Goal: Information Seeking & Learning: Compare options

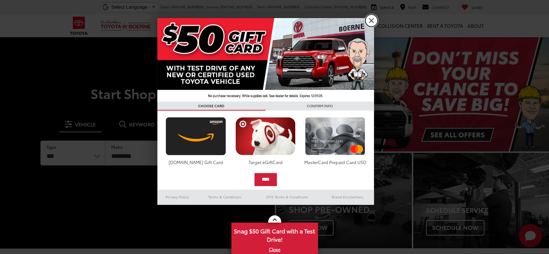
click at [374, 21] on link "X" at bounding box center [371, 20] width 12 height 12
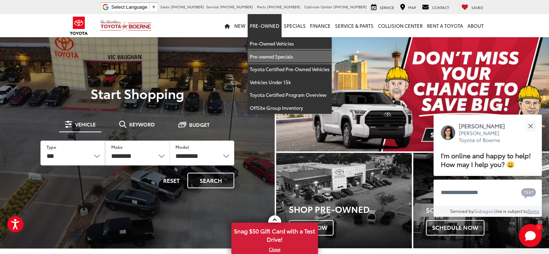
click at [270, 56] on link "Pre-owned Specials" at bounding box center [289, 56] width 84 height 13
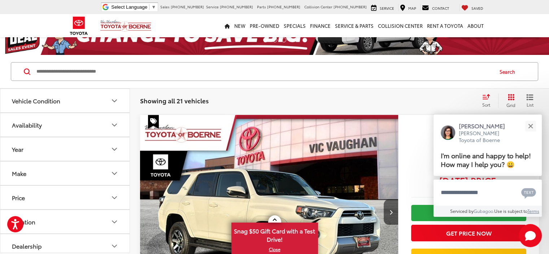
click at [490, 98] on div "Sort" at bounding box center [487, 100] width 19 height 14
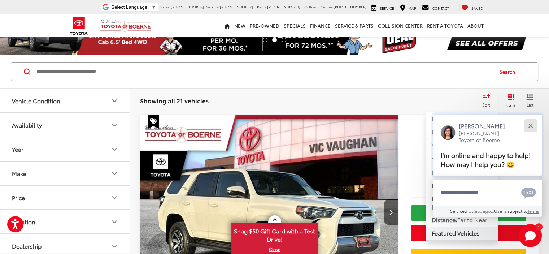
click at [530, 124] on div "Close" at bounding box center [530, 125] width 5 height 5
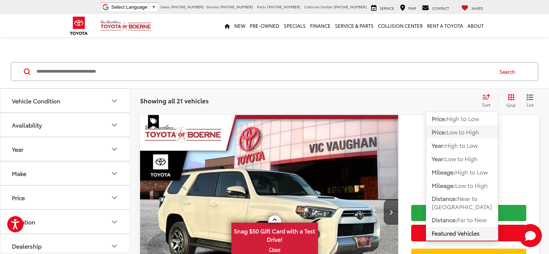
click at [454, 129] on span "Low to High" at bounding box center [462, 131] width 32 height 8
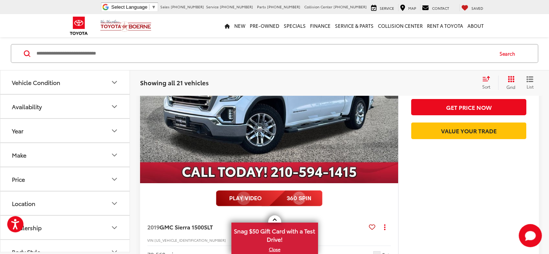
scroll to position [2841, 0]
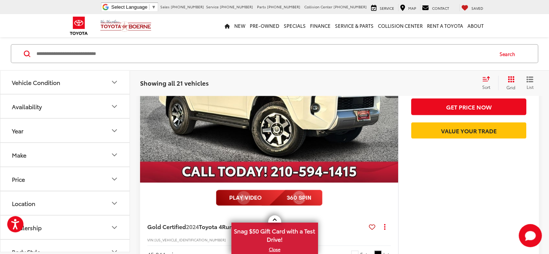
scroll to position [1496, 0]
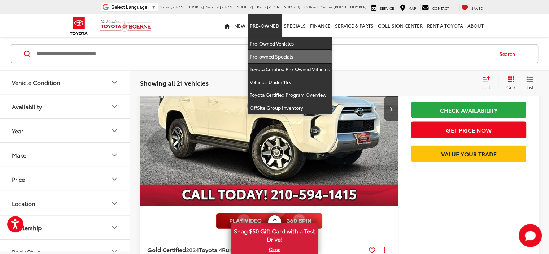
click at [264, 57] on link "Pre-owned Specials" at bounding box center [289, 56] width 84 height 13
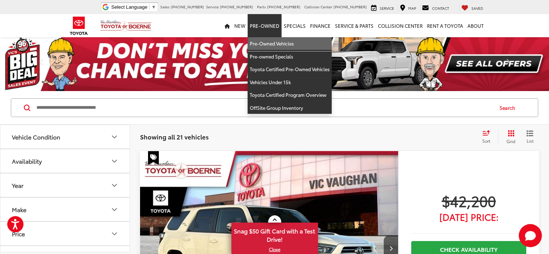
click at [267, 45] on link "Pre-Owned Vehicles" at bounding box center [289, 43] width 84 height 13
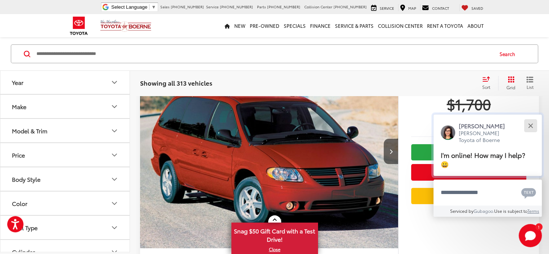
click at [531, 126] on button "Close" at bounding box center [530, 126] width 16 height 16
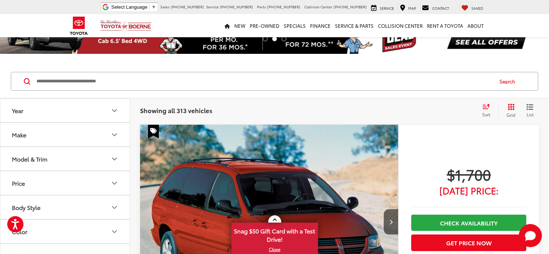
scroll to position [35, 0]
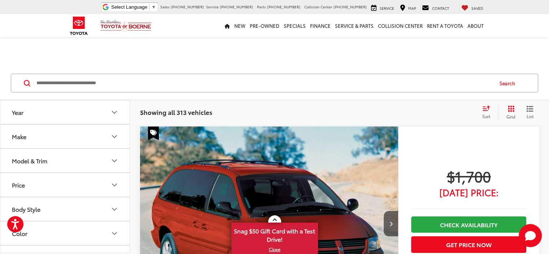
click at [219, 161] on img "2006 Dodge Grand Caravan SXT 0" at bounding box center [269, 223] width 259 height 194
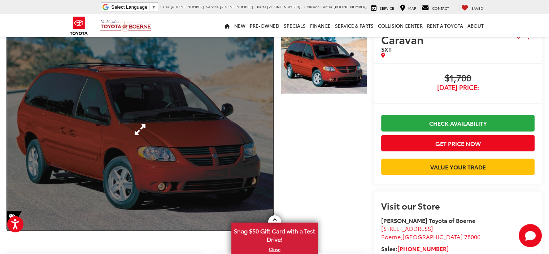
click at [242, 156] on link "Expand Photo 0" at bounding box center [139, 129] width 265 height 201
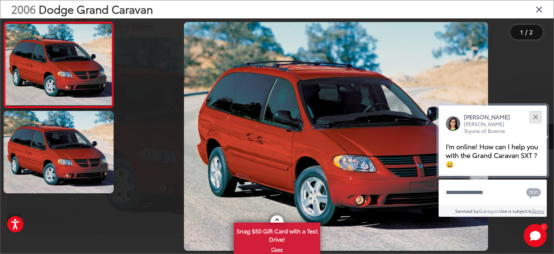
click at [537, 116] on button "Close" at bounding box center [536, 117] width 16 height 16
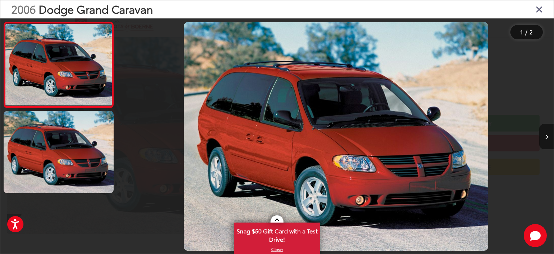
click at [547, 135] on icon "Next image" at bounding box center [546, 136] width 3 height 5
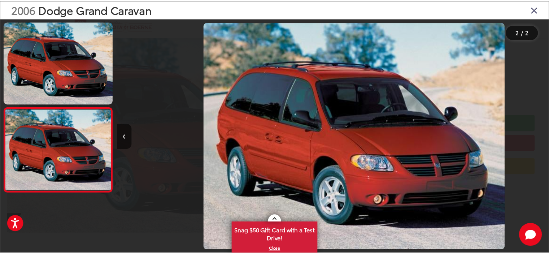
scroll to position [0, 435]
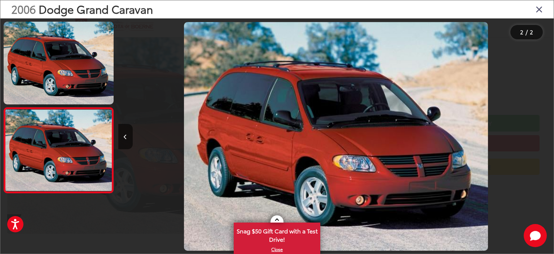
click at [540, 13] on icon "Close gallery" at bounding box center [539, 8] width 7 height 9
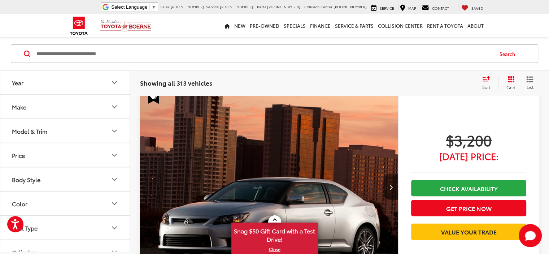
scroll to position [1342, 0]
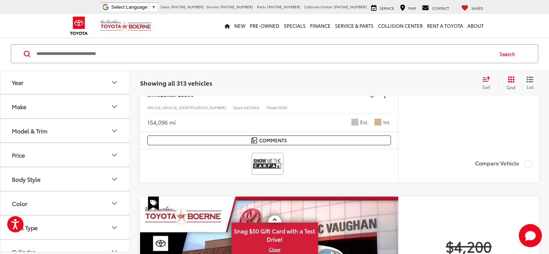
scroll to position [2605, 0]
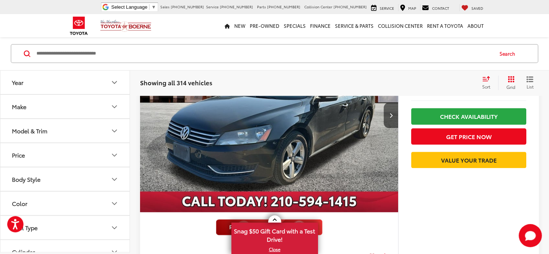
scroll to position [786, 0]
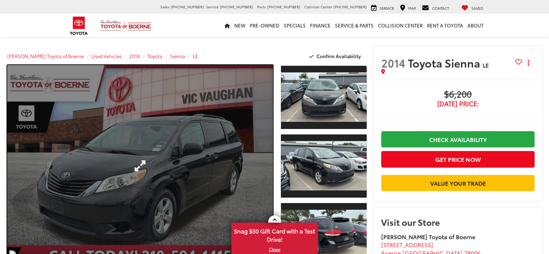
click at [251, 131] on link "Expand Photo 0" at bounding box center [139, 165] width 265 height 201
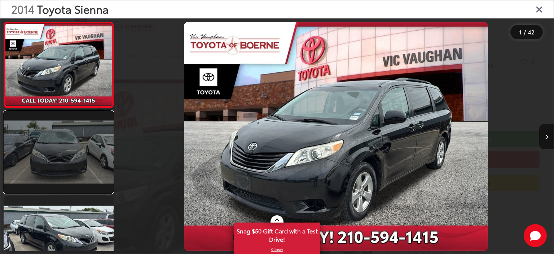
click at [75, 141] on link at bounding box center [59, 152] width 110 height 83
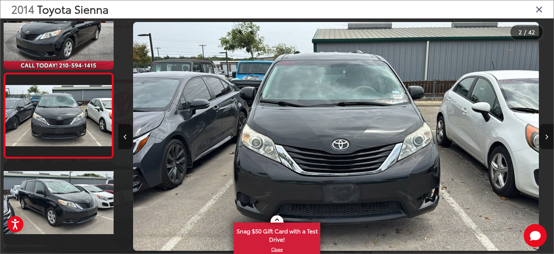
click at [546, 136] on icon "Next image" at bounding box center [546, 136] width 3 height 5
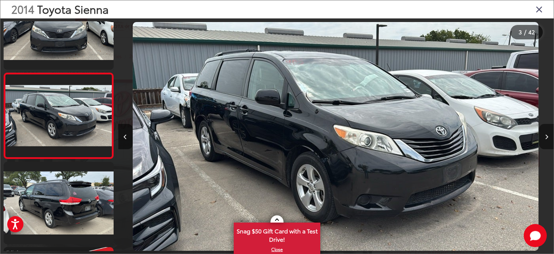
click at [546, 136] on icon "Next image" at bounding box center [546, 136] width 3 height 5
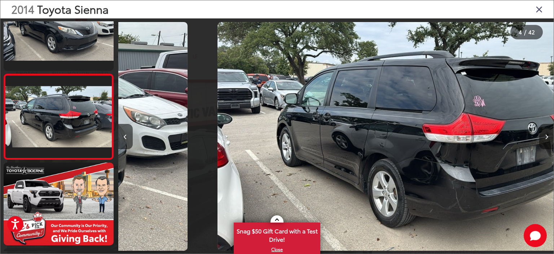
scroll to position [205, 0]
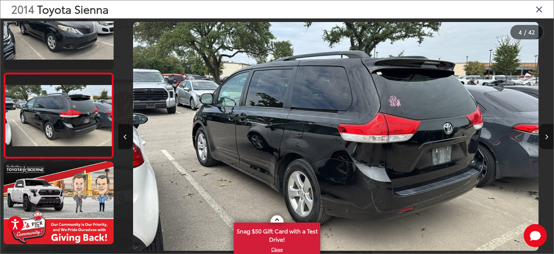
click at [546, 136] on icon "Next image" at bounding box center [546, 136] width 3 height 5
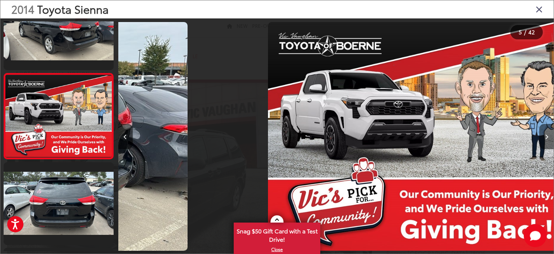
scroll to position [291, 0]
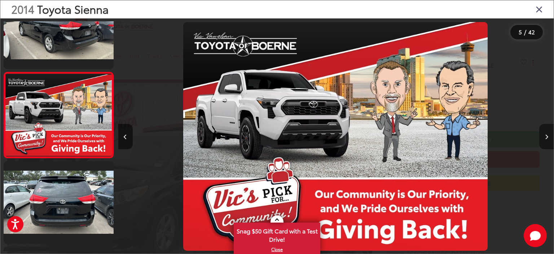
click at [546, 136] on icon "Next image" at bounding box center [546, 136] width 3 height 5
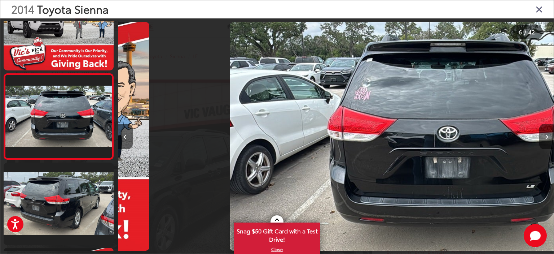
scroll to position [376, 0]
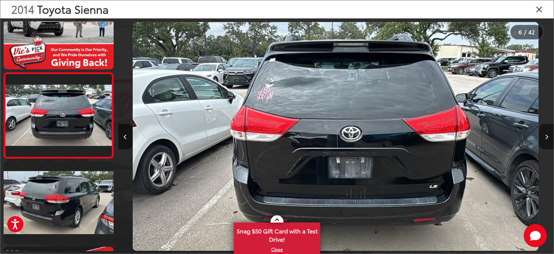
click at [546, 136] on icon "Next image" at bounding box center [546, 136] width 3 height 5
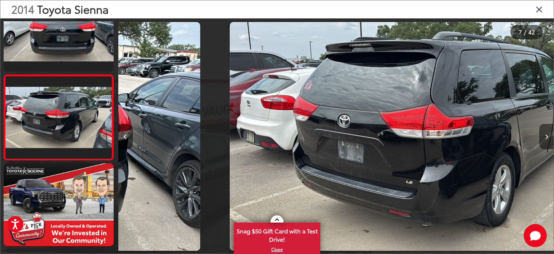
scroll to position [462, 0]
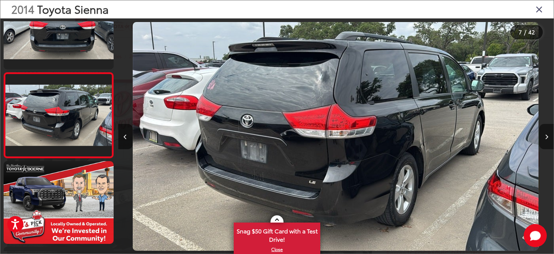
click at [546, 136] on icon "Next image" at bounding box center [546, 136] width 3 height 5
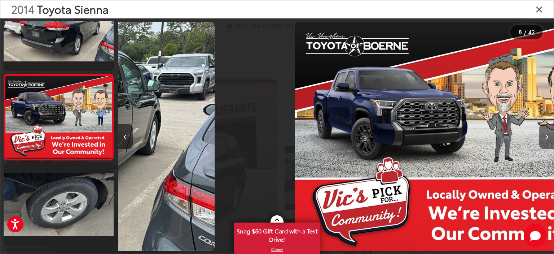
scroll to position [547, 0]
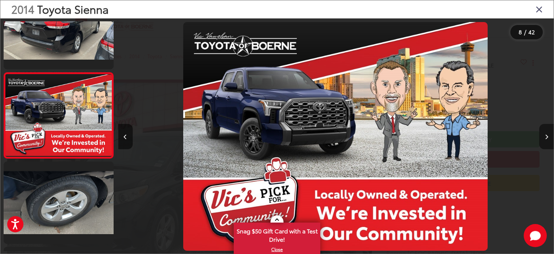
click at [546, 136] on icon "Next image" at bounding box center [546, 136] width 3 height 5
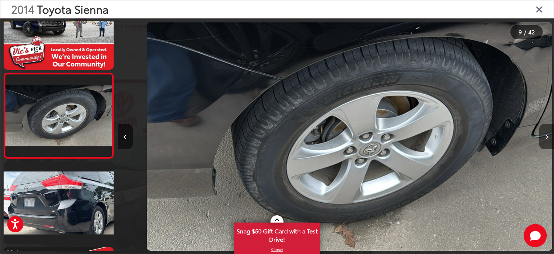
scroll to position [0, 3484]
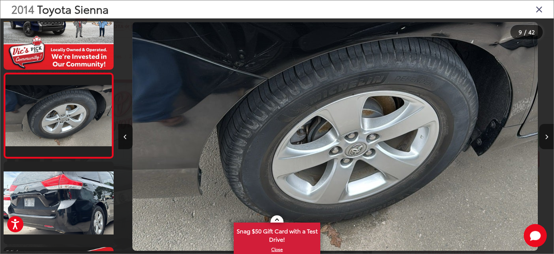
click at [546, 136] on icon "Next image" at bounding box center [546, 136] width 3 height 5
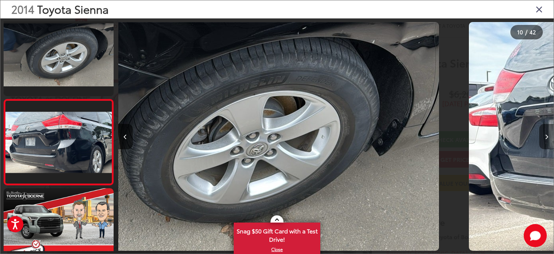
scroll to position [0, 0]
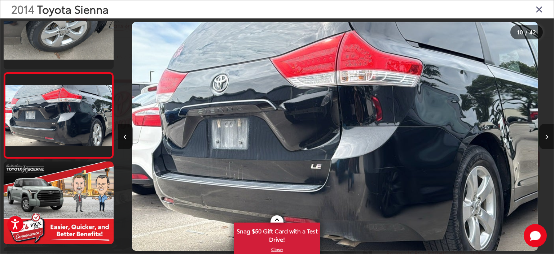
click at [546, 136] on icon "Next image" at bounding box center [546, 136] width 3 height 5
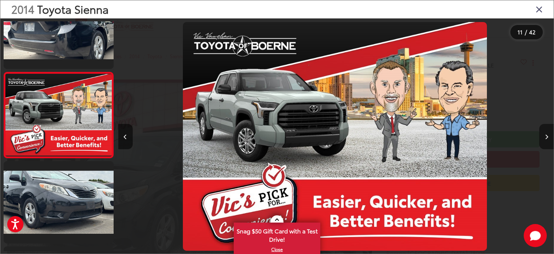
click at [546, 136] on icon "Next image" at bounding box center [546, 136] width 3 height 5
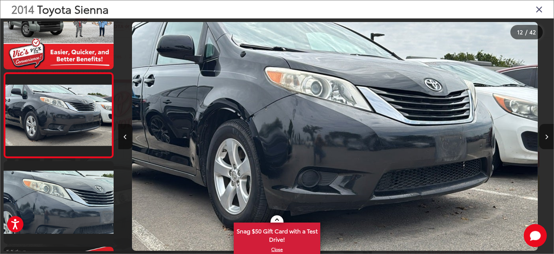
click at [546, 136] on icon "Next image" at bounding box center [546, 136] width 3 height 5
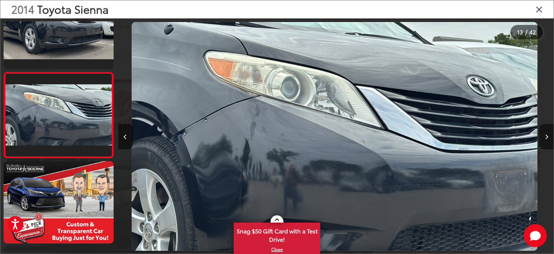
click at [546, 136] on icon "Next image" at bounding box center [546, 136] width 3 height 5
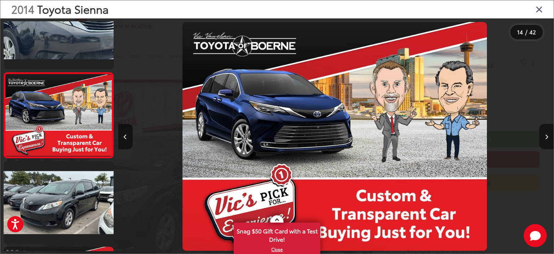
click at [546, 136] on icon "Next image" at bounding box center [546, 136] width 3 height 5
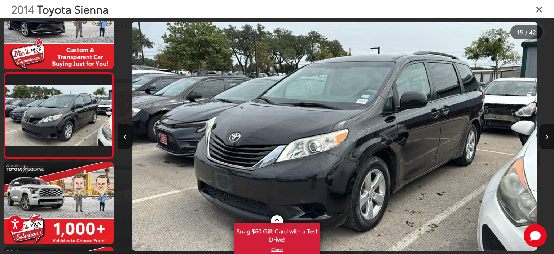
click at [546, 136] on icon "Next image" at bounding box center [546, 136] width 3 height 5
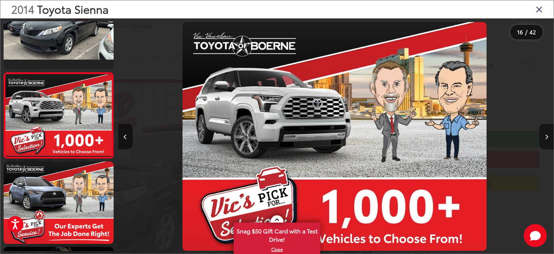
click at [546, 136] on icon "Next image" at bounding box center [546, 136] width 3 height 5
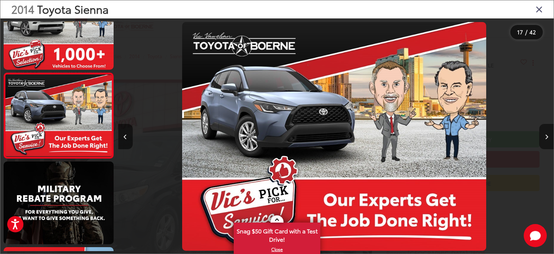
click at [546, 136] on icon "Next image" at bounding box center [546, 136] width 3 height 5
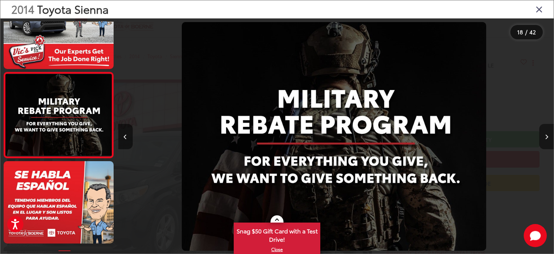
click at [546, 136] on icon "Next image" at bounding box center [546, 136] width 3 height 5
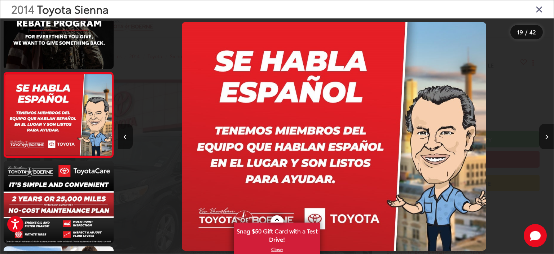
click at [546, 136] on icon "Next image" at bounding box center [546, 136] width 3 height 5
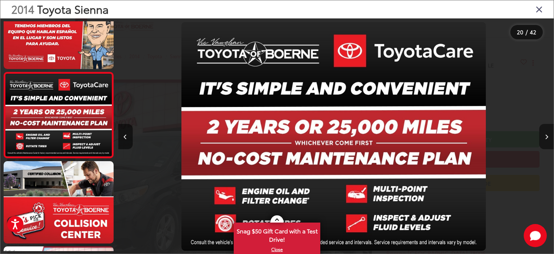
click at [546, 136] on icon "Next image" at bounding box center [546, 136] width 3 height 5
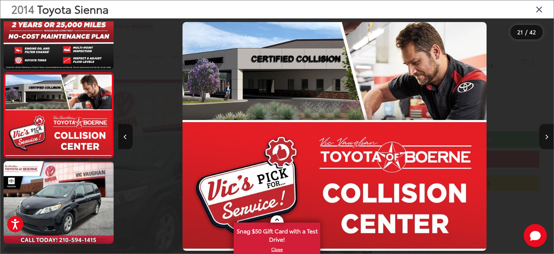
click at [546, 136] on icon "Next image" at bounding box center [546, 136] width 3 height 5
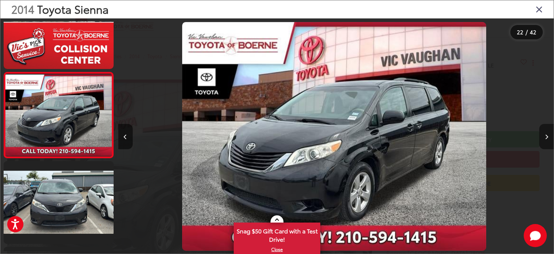
click at [546, 136] on icon "Next image" at bounding box center [546, 136] width 3 height 5
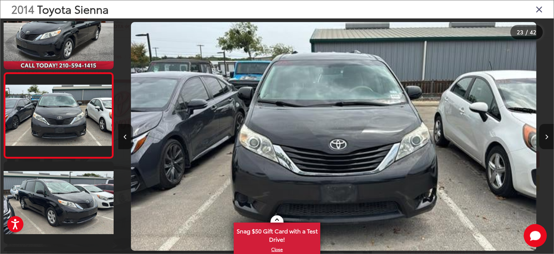
click at [546, 136] on icon "Next image" at bounding box center [546, 136] width 3 height 5
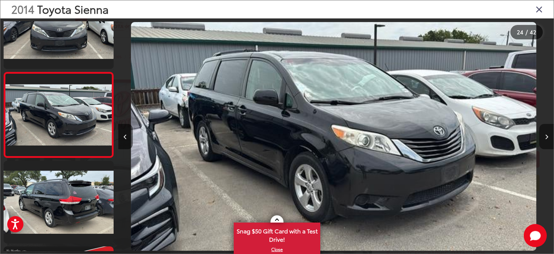
click at [546, 136] on icon "Next image" at bounding box center [546, 136] width 3 height 5
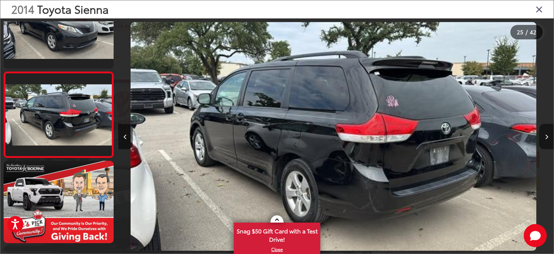
click at [546, 136] on icon "Next image" at bounding box center [546, 136] width 3 height 5
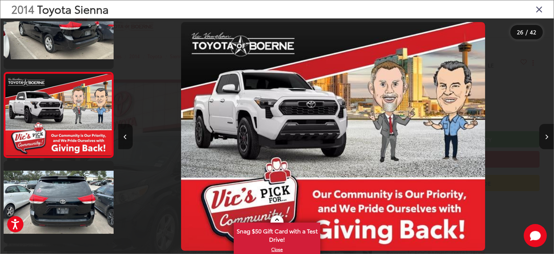
click at [546, 136] on icon "Next image" at bounding box center [546, 136] width 3 height 5
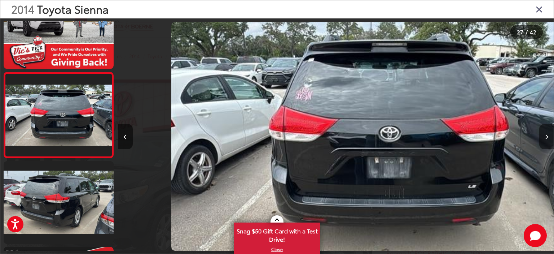
click at [546, 136] on icon "Next image" at bounding box center [546, 136] width 3 height 5
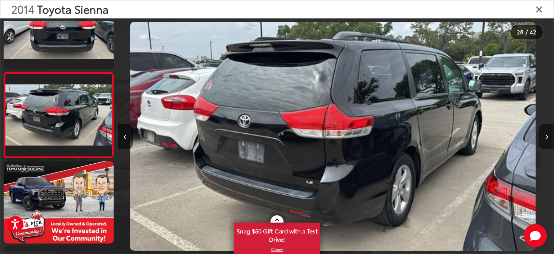
click at [546, 136] on icon "Next image" at bounding box center [546, 136] width 3 height 5
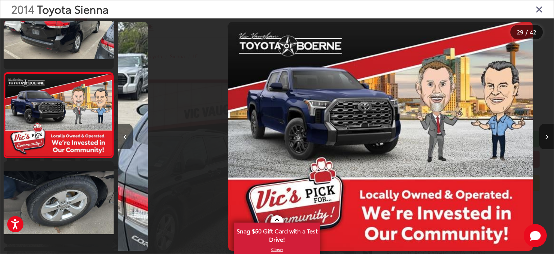
click at [546, 136] on icon "Next image" at bounding box center [546, 136] width 3 height 5
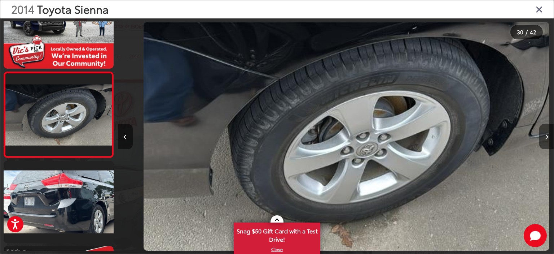
click at [546, 136] on icon "Next image" at bounding box center [546, 136] width 3 height 5
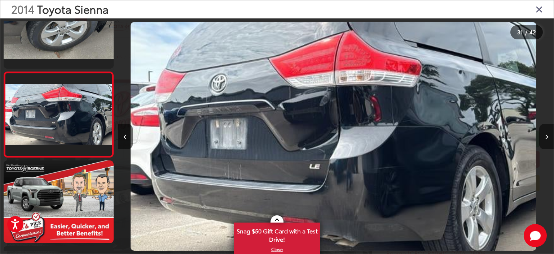
click at [546, 136] on icon "Next image" at bounding box center [546, 136] width 3 height 5
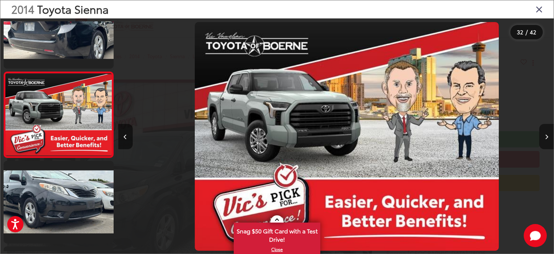
click at [546, 136] on icon "Next image" at bounding box center [546, 136] width 3 height 5
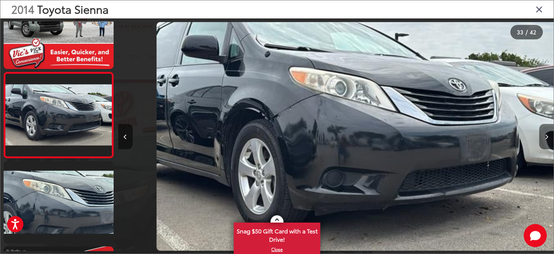
click at [546, 136] on icon "Next image" at bounding box center [546, 136] width 3 height 5
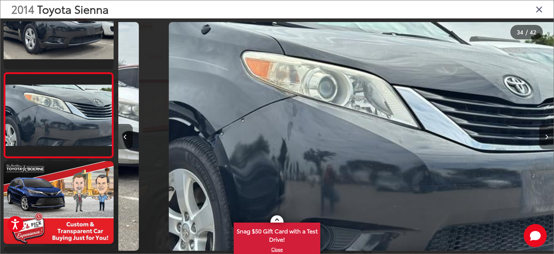
click at [546, 136] on icon "Next image" at bounding box center [546, 136] width 3 height 5
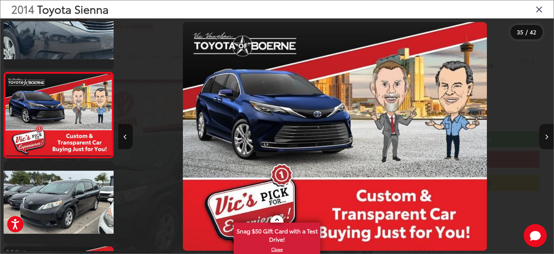
click at [546, 136] on icon "Next image" at bounding box center [546, 136] width 3 height 5
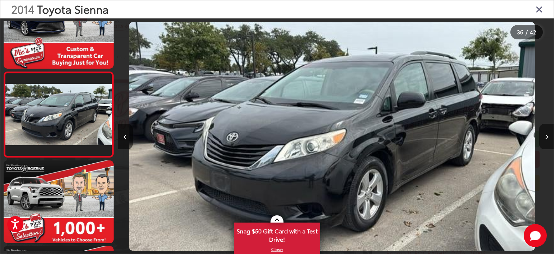
click at [546, 136] on icon "Next image" at bounding box center [546, 136] width 3 height 5
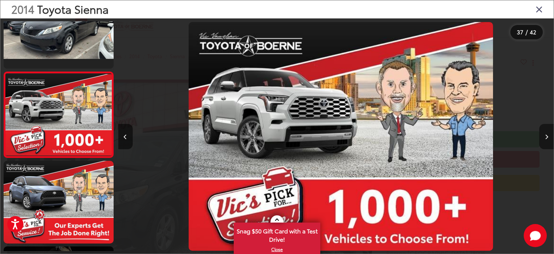
click at [546, 136] on icon "Next image" at bounding box center [546, 136] width 3 height 5
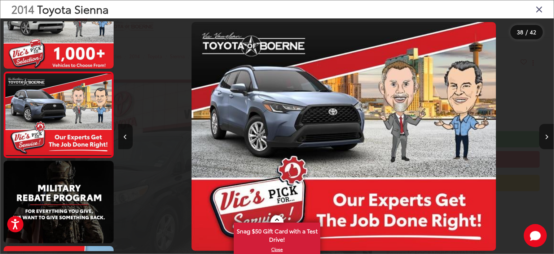
click at [546, 136] on icon "Next image" at bounding box center [546, 136] width 3 height 5
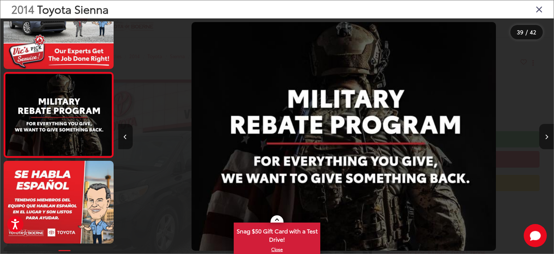
click at [546, 136] on icon "Next image" at bounding box center [546, 136] width 3 height 5
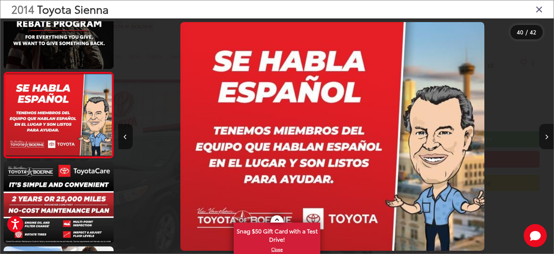
click at [546, 136] on icon "Next image" at bounding box center [546, 136] width 3 height 5
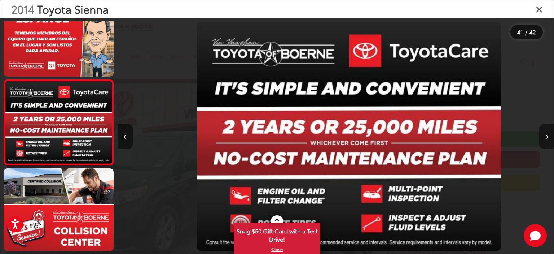
click at [546, 136] on icon "Next image" at bounding box center [546, 136] width 3 height 5
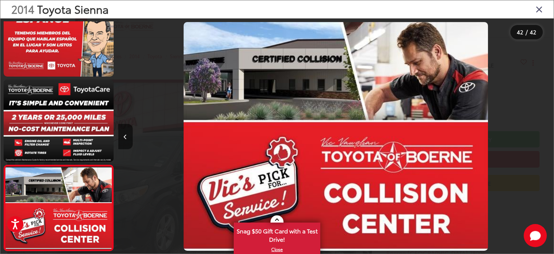
click at [541, 9] on icon "Close gallery" at bounding box center [539, 8] width 7 height 9
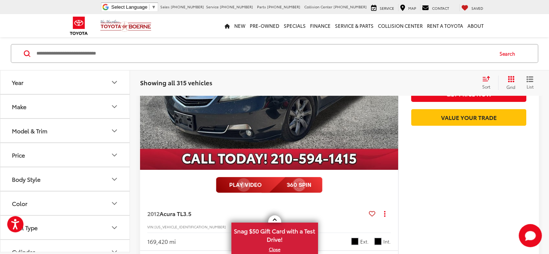
scroll to position [2851, 0]
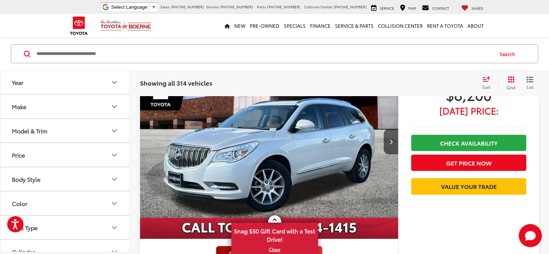
scroll to position [2814, 0]
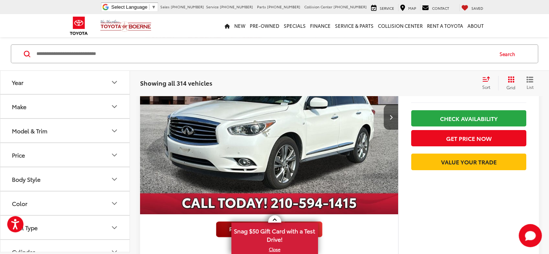
scroll to position [2841, 0]
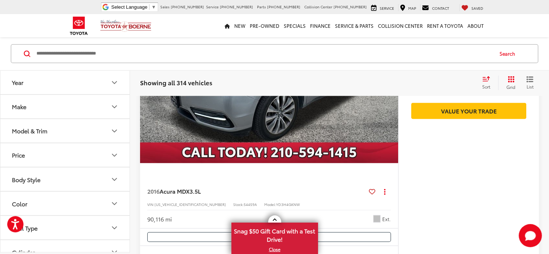
scroll to position [1255, 0]
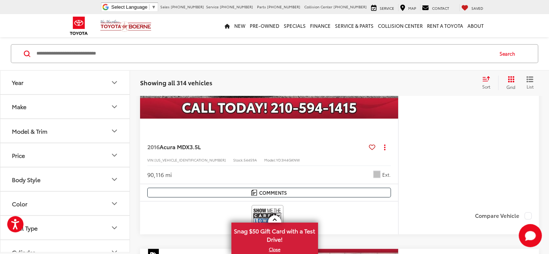
click at [81, 182] on button "Body Style" at bounding box center [65, 178] width 130 height 23
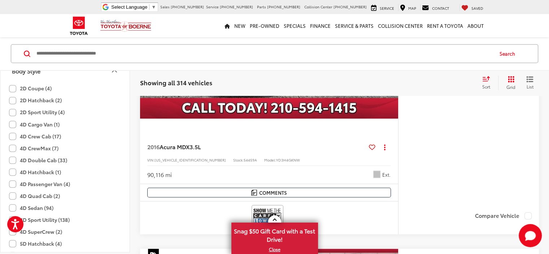
scroll to position [144, 0]
click at [13, 147] on label "4D Passenger Van (4)" at bounding box center [39, 147] width 61 height 12
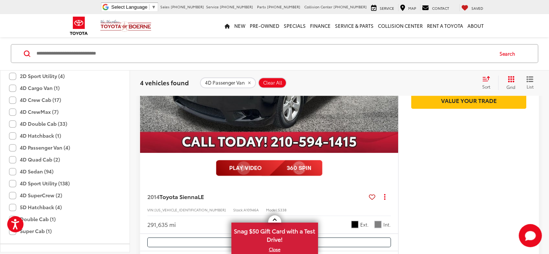
scroll to position [533, 0]
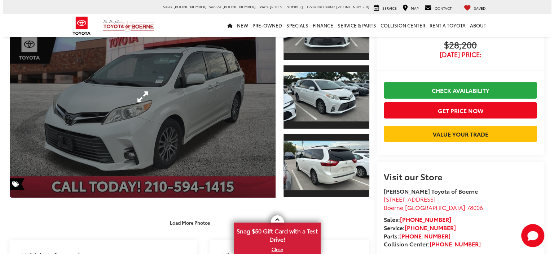
scroll to position [36, 0]
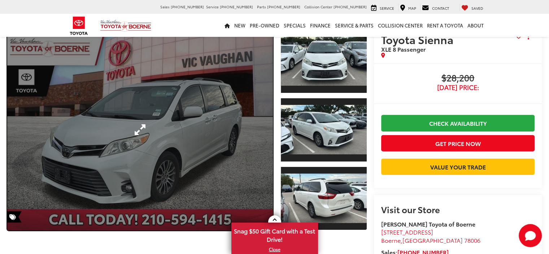
click at [221, 113] on link "Expand Photo 0" at bounding box center [139, 129] width 265 height 201
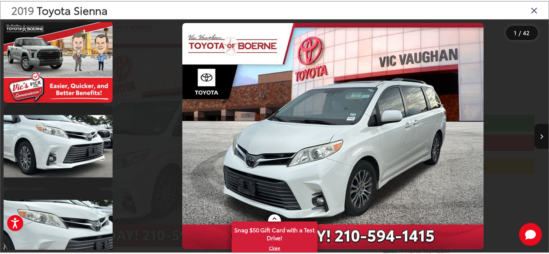
scroll to position [2669, 0]
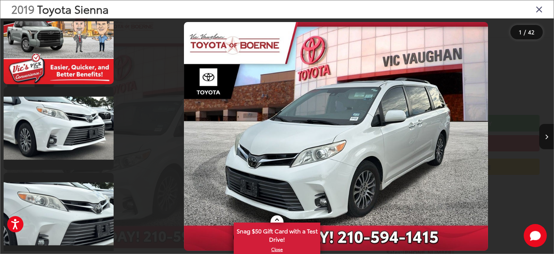
click at [537, 7] on icon "Close gallery" at bounding box center [539, 8] width 7 height 9
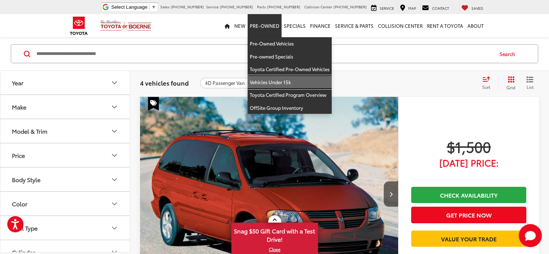
click at [271, 79] on link "Vehicles Under 15k" at bounding box center [289, 82] width 84 height 13
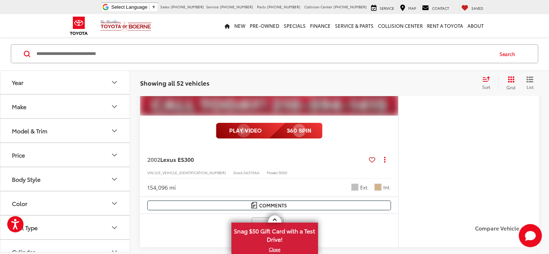
scroll to position [2558, 0]
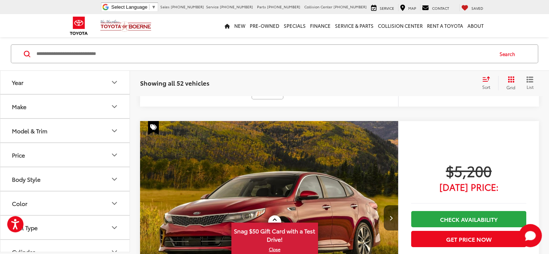
scroll to position [2738, 0]
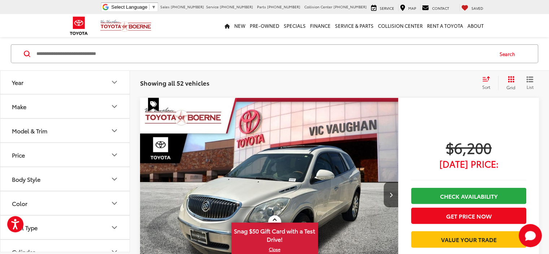
scroll to position [1728, 0]
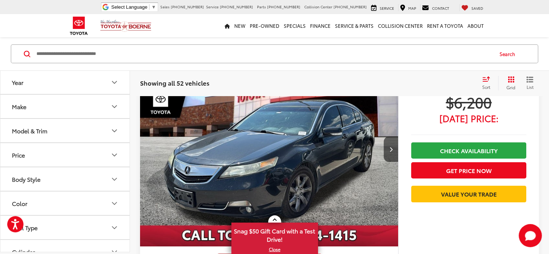
scroll to position [2846, 0]
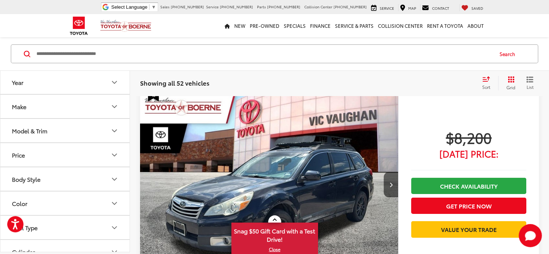
scroll to position [2765, 0]
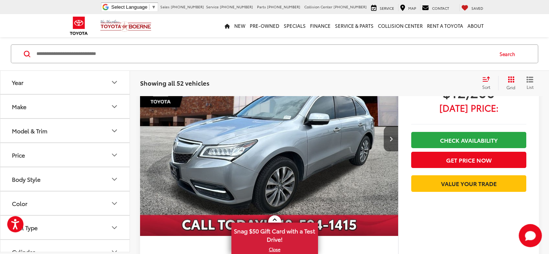
scroll to position [2837, 0]
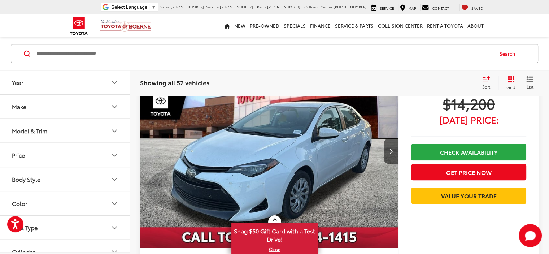
scroll to position [782, 0]
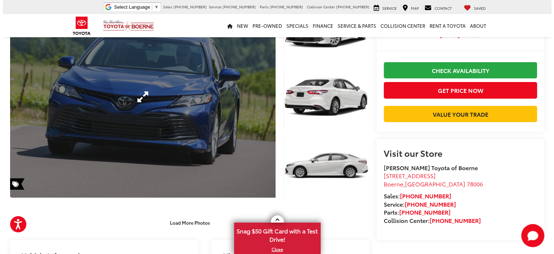
scroll to position [33, 0]
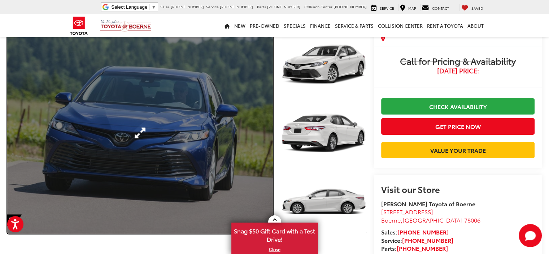
click at [208, 129] on link "Expand Photo 0" at bounding box center [139, 132] width 265 height 201
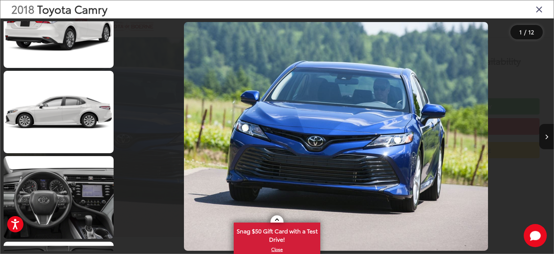
scroll to position [252, 0]
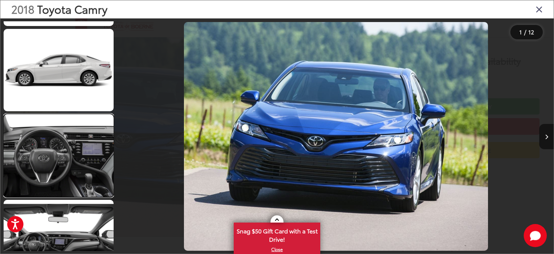
click at [63, 164] on link at bounding box center [59, 155] width 110 height 83
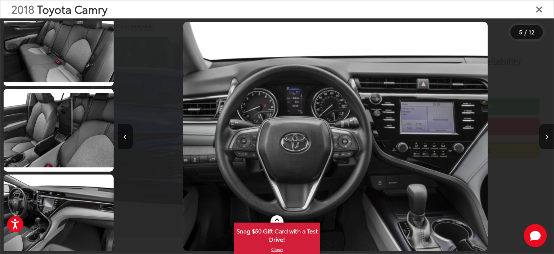
scroll to position [795, 0]
